Goal: Task Accomplishment & Management: Use online tool/utility

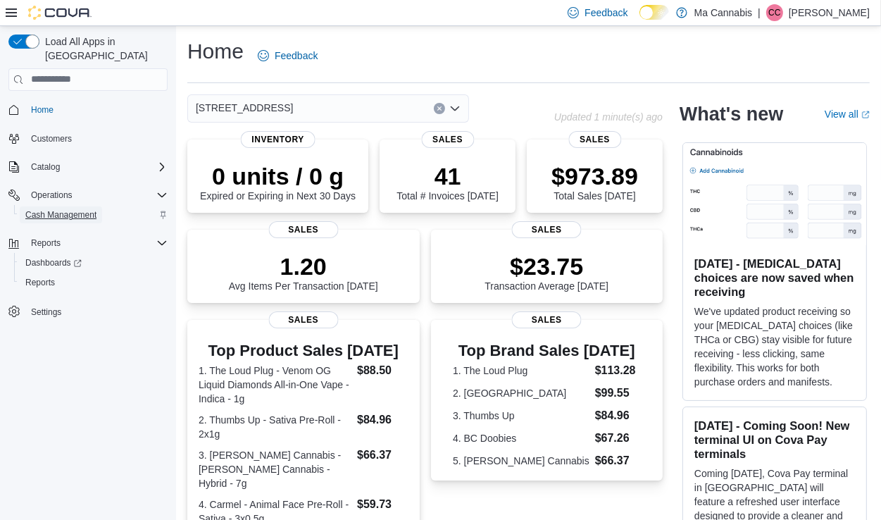
click at [77, 208] on span "Cash Management" at bounding box center [60, 214] width 71 height 17
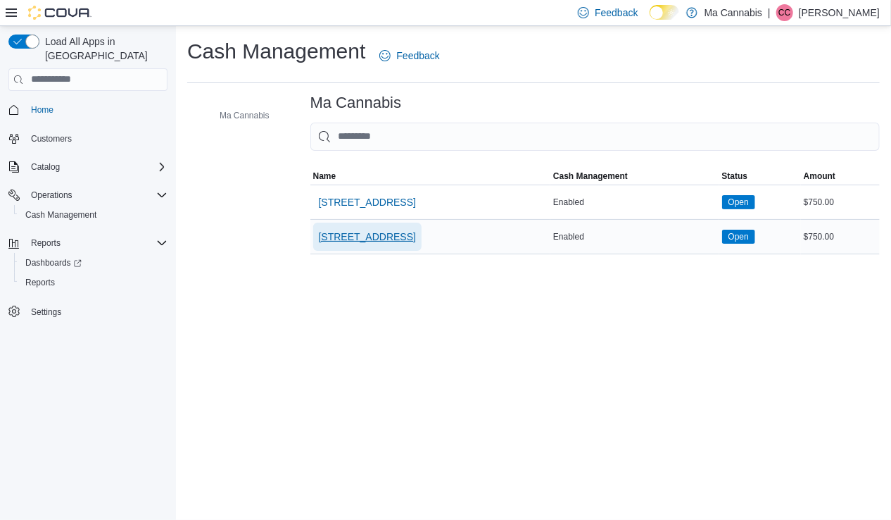
click at [360, 244] on span "[STREET_ADDRESS]" at bounding box center [367, 236] width 97 height 28
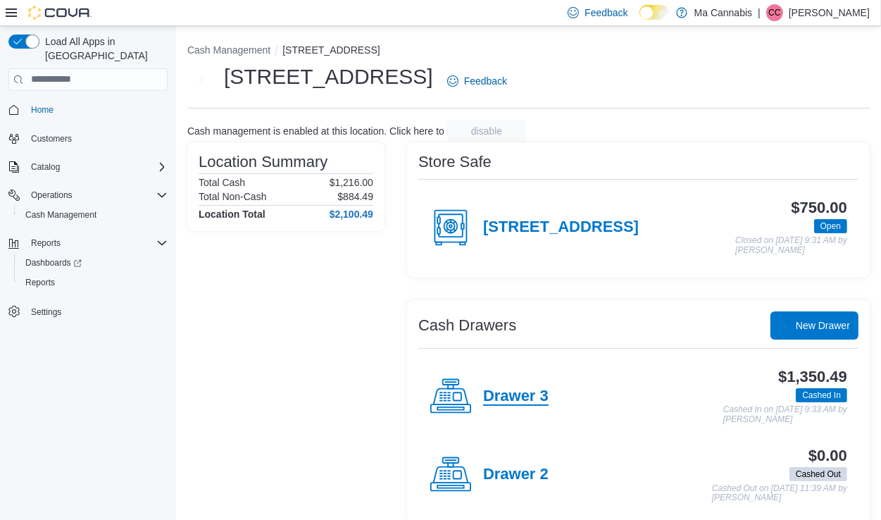
click at [504, 392] on h4 "Drawer 3" at bounding box center [515, 396] width 65 height 18
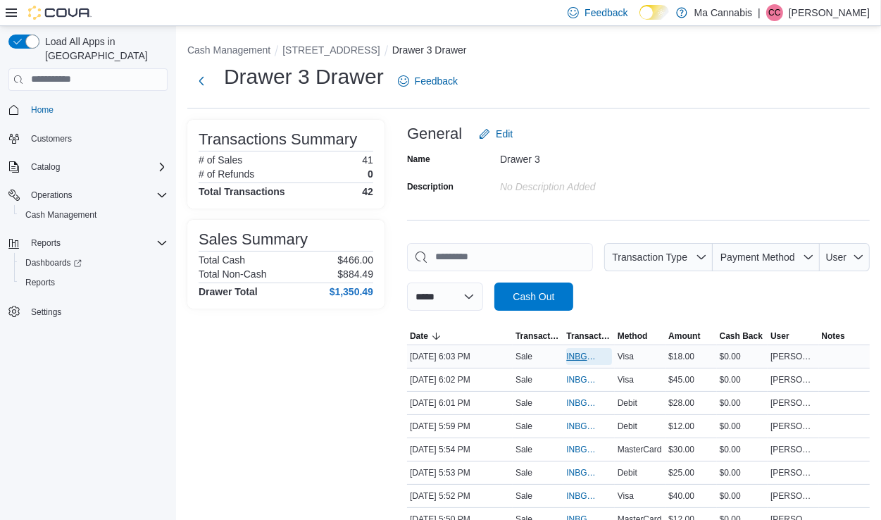
click at [581, 356] on span "INBGCP-114131" at bounding box center [581, 356] width 31 height 11
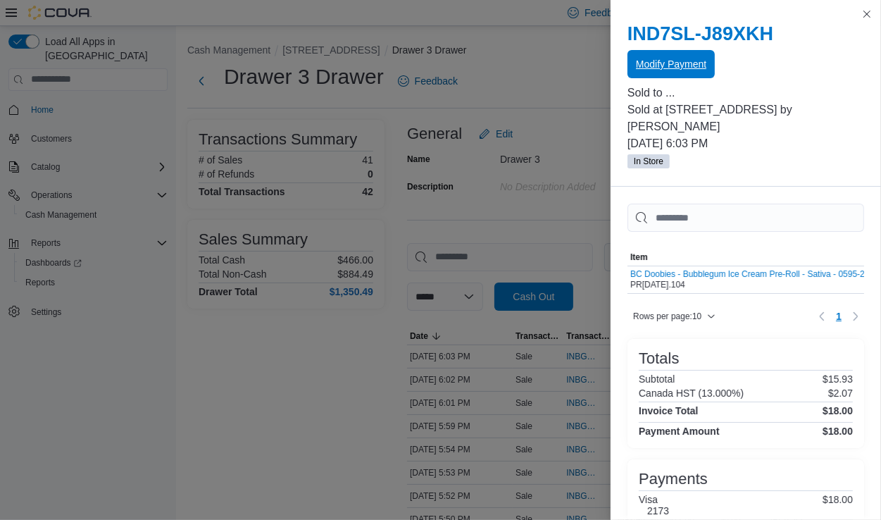
click at [706, 74] on span "Modify Payment" at bounding box center [671, 64] width 70 height 28
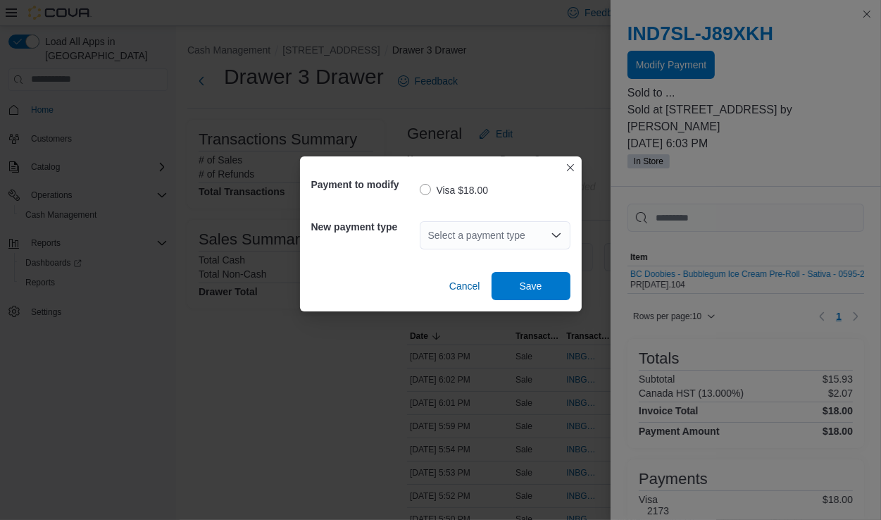
click at [479, 234] on div "Select a payment type" at bounding box center [495, 235] width 151 height 28
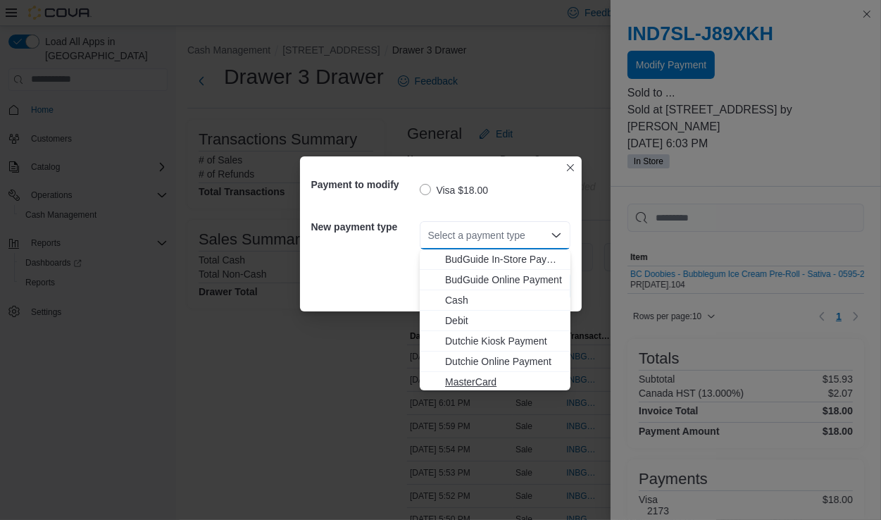
click at [462, 382] on span "MasterCard" at bounding box center [503, 382] width 117 height 14
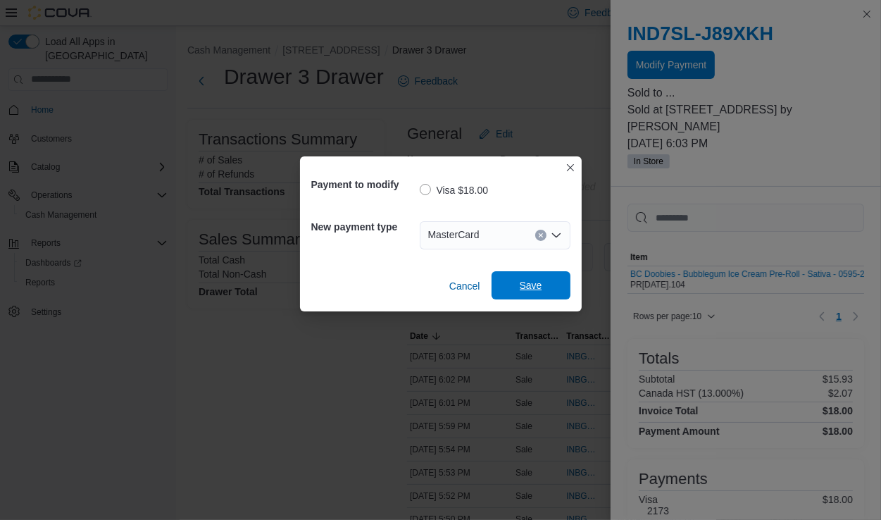
click at [544, 293] on span "Save" at bounding box center [531, 285] width 62 height 28
